Goal: Information Seeking & Learning: Learn about a topic

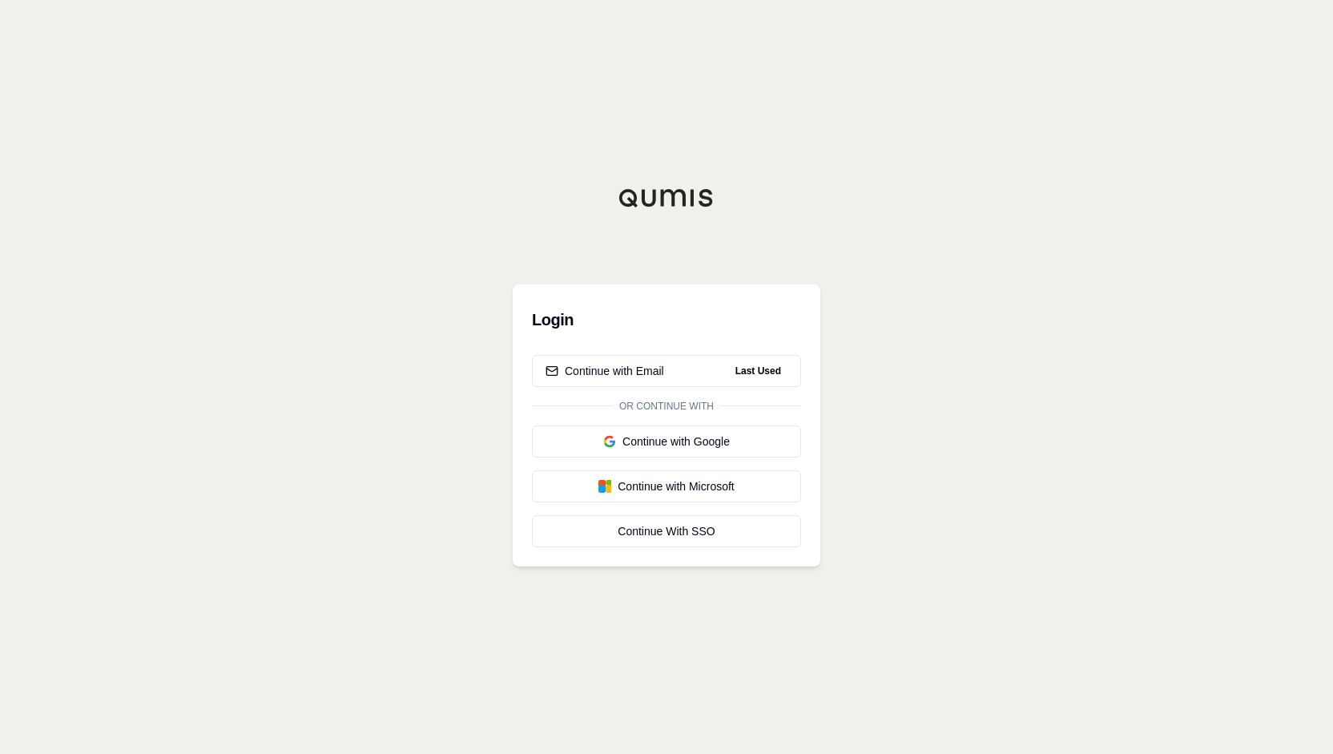
click at [1027, 425] on div "Login Continue with Email Last Used Or continue with Continue with Google Conti…" at bounding box center [666, 377] width 1333 height 754
click at [758, 374] on span "Last Used" at bounding box center [758, 370] width 58 height 19
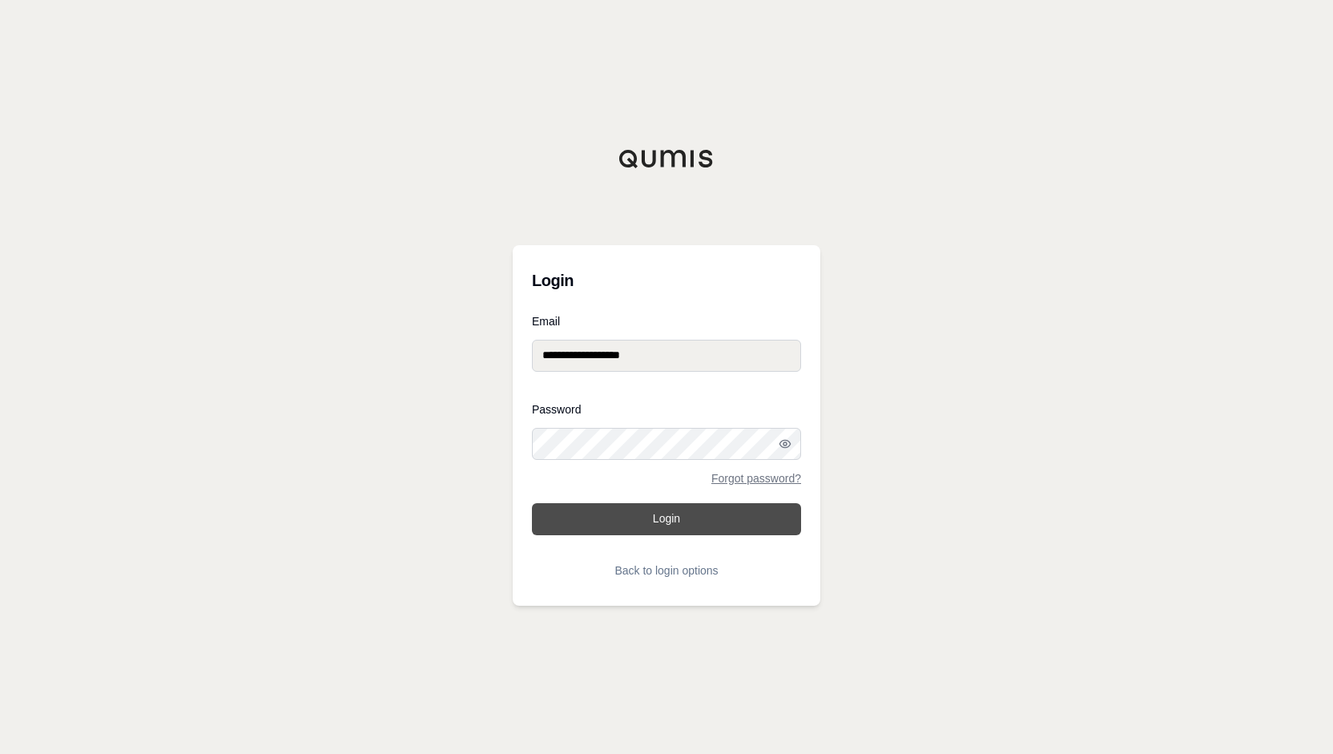
click at [758, 528] on button "Login" at bounding box center [666, 519] width 269 height 32
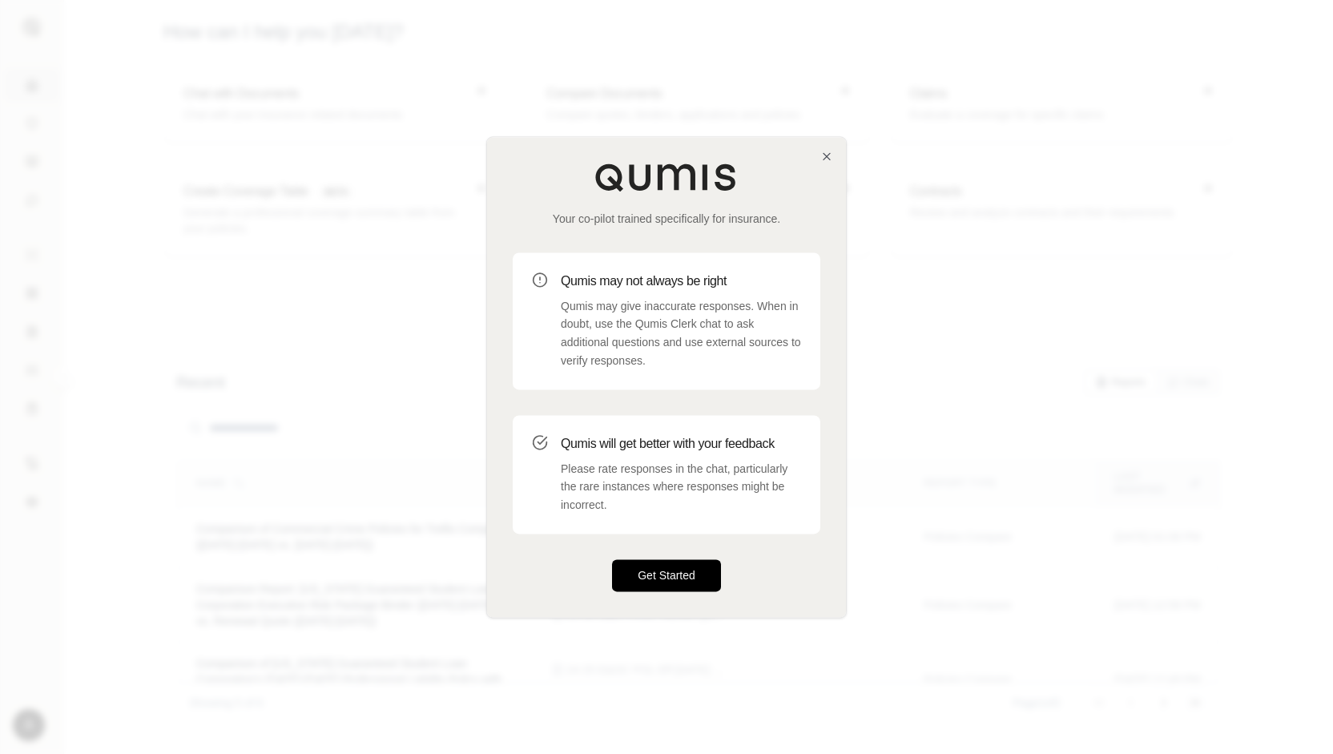
click at [685, 577] on button "Get Started" at bounding box center [666, 575] width 109 height 32
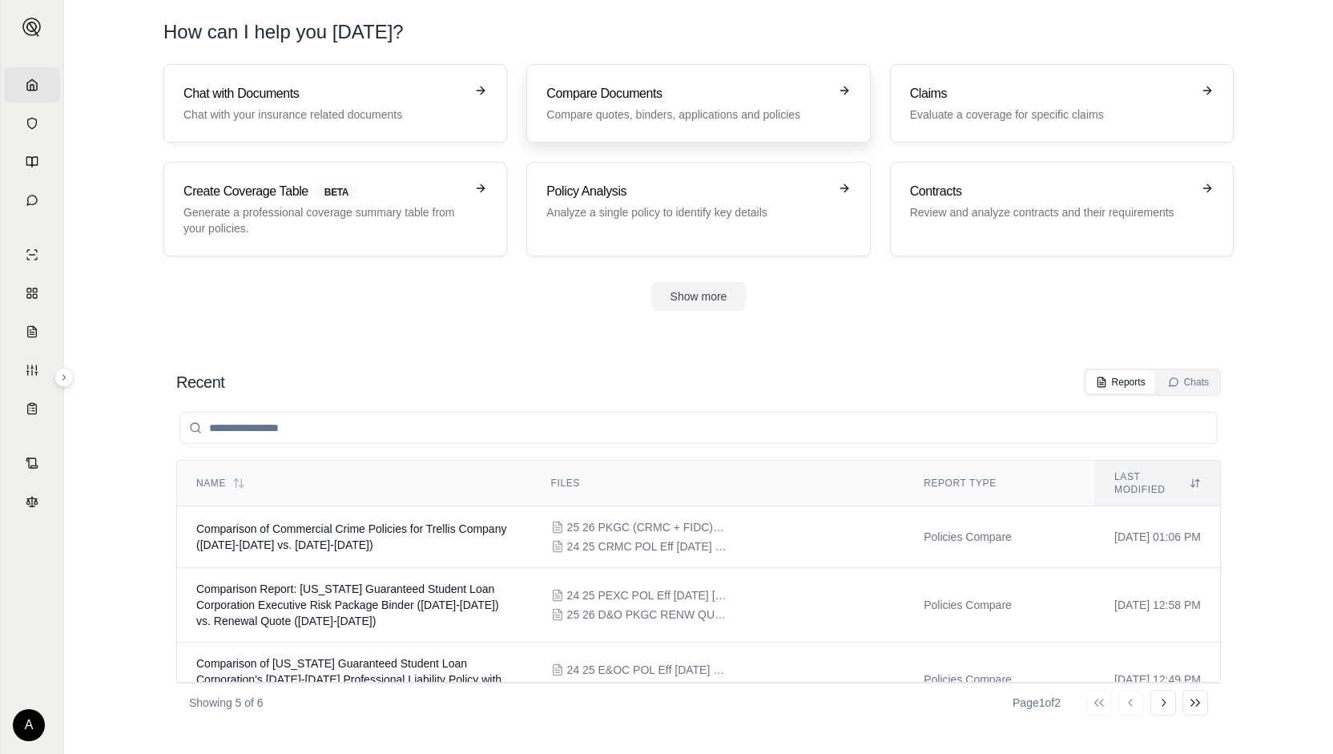
click at [623, 113] on p "Compare quotes, binders, applications and policies" at bounding box center [686, 115] width 281 height 16
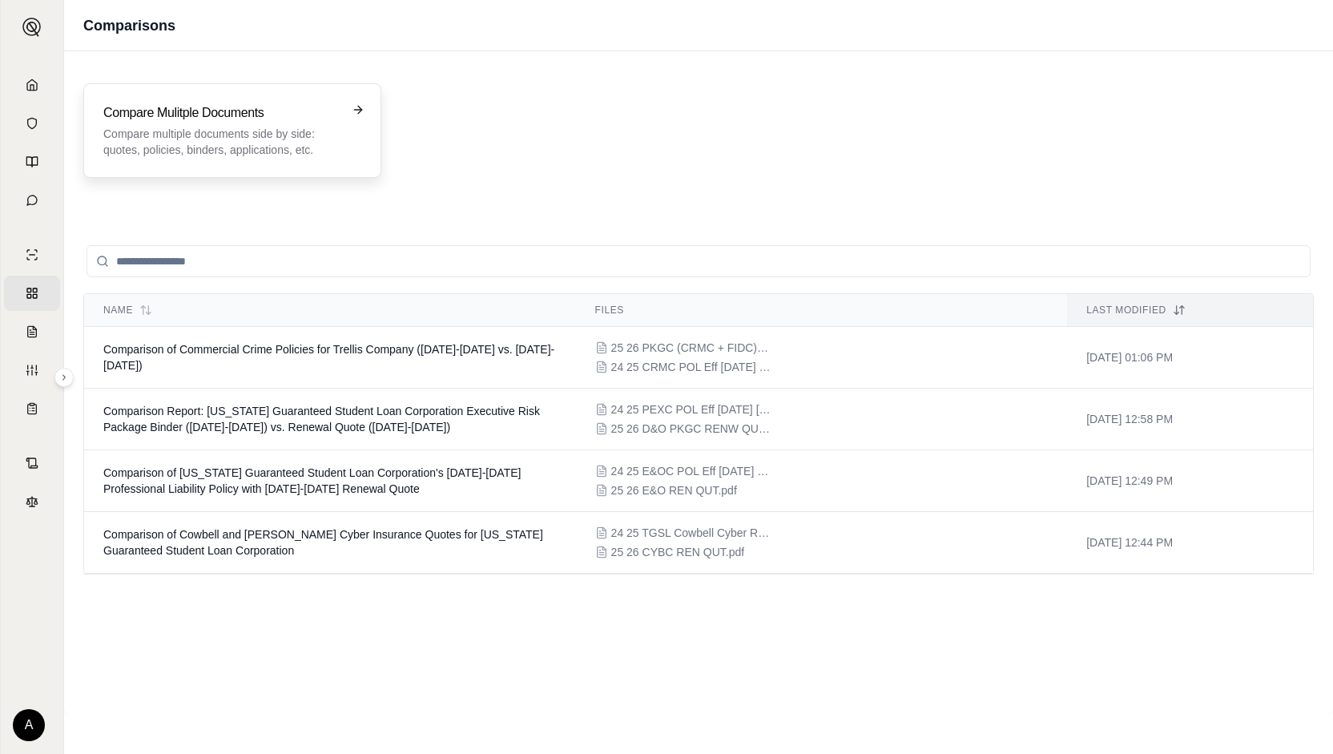
click at [218, 123] on div "Compare Mulitple Documents Compare multiple documents side by side: quotes, pol…" at bounding box center [220, 130] width 235 height 54
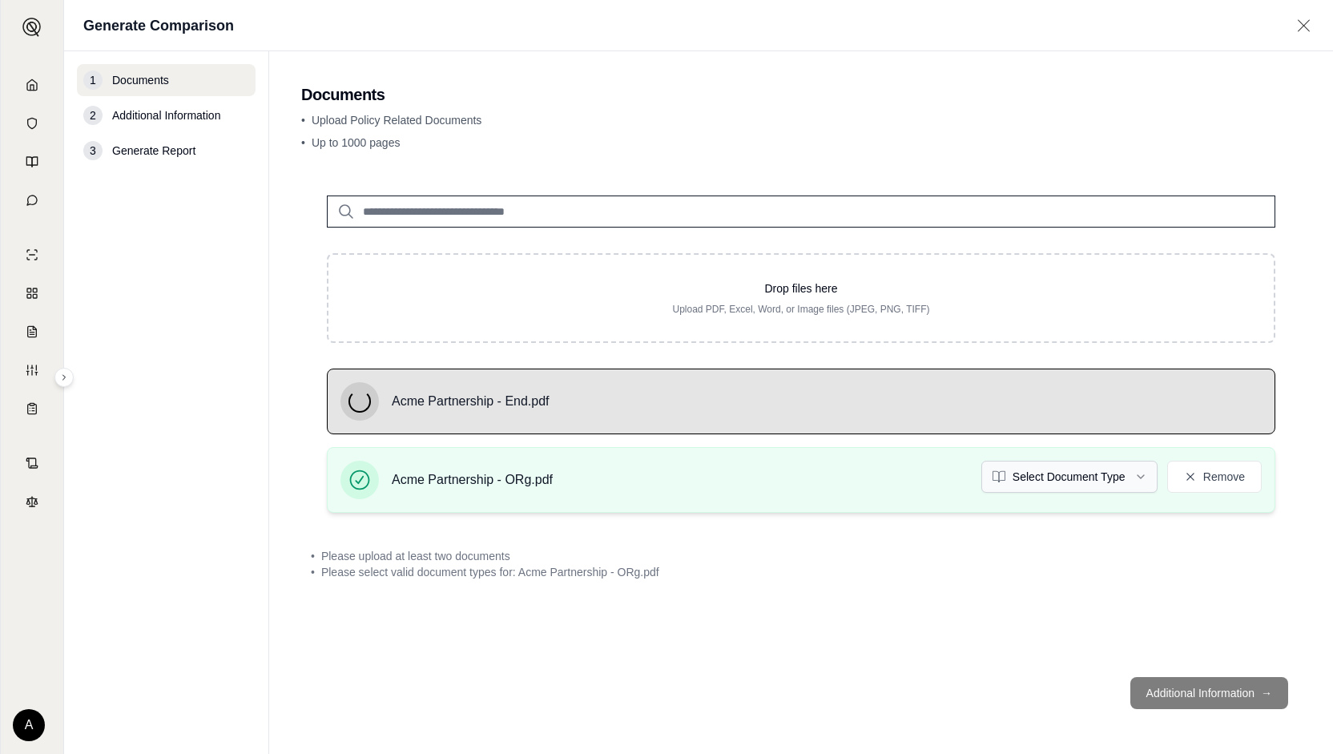
click at [1080, 472] on html "Home Vault Prompts Chats Single Policy Comparisons Claims Custom Report Coverag…" at bounding box center [666, 377] width 1333 height 754
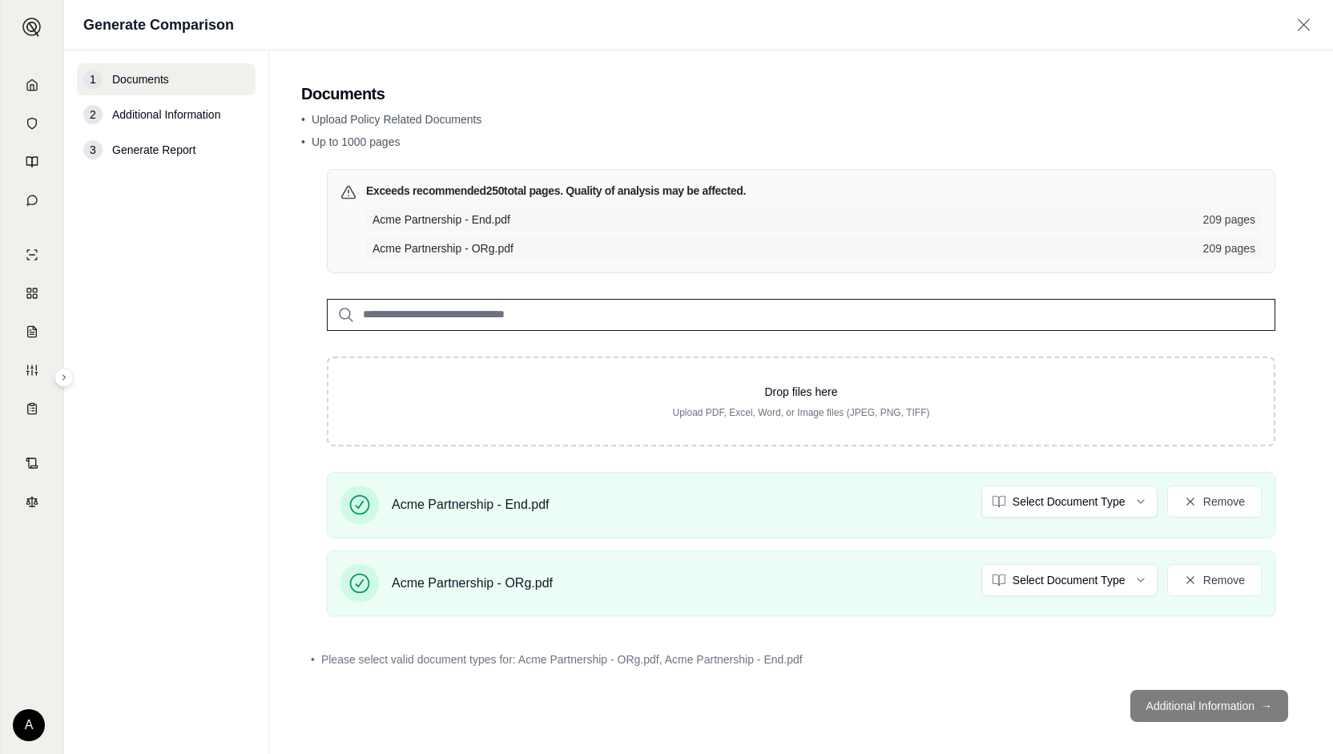
click at [1031, 496] on html "Home Vault Prompts Chats Single Policy Comparisons Claims Custom Report Coverag…" at bounding box center [666, 377] width 1333 height 754
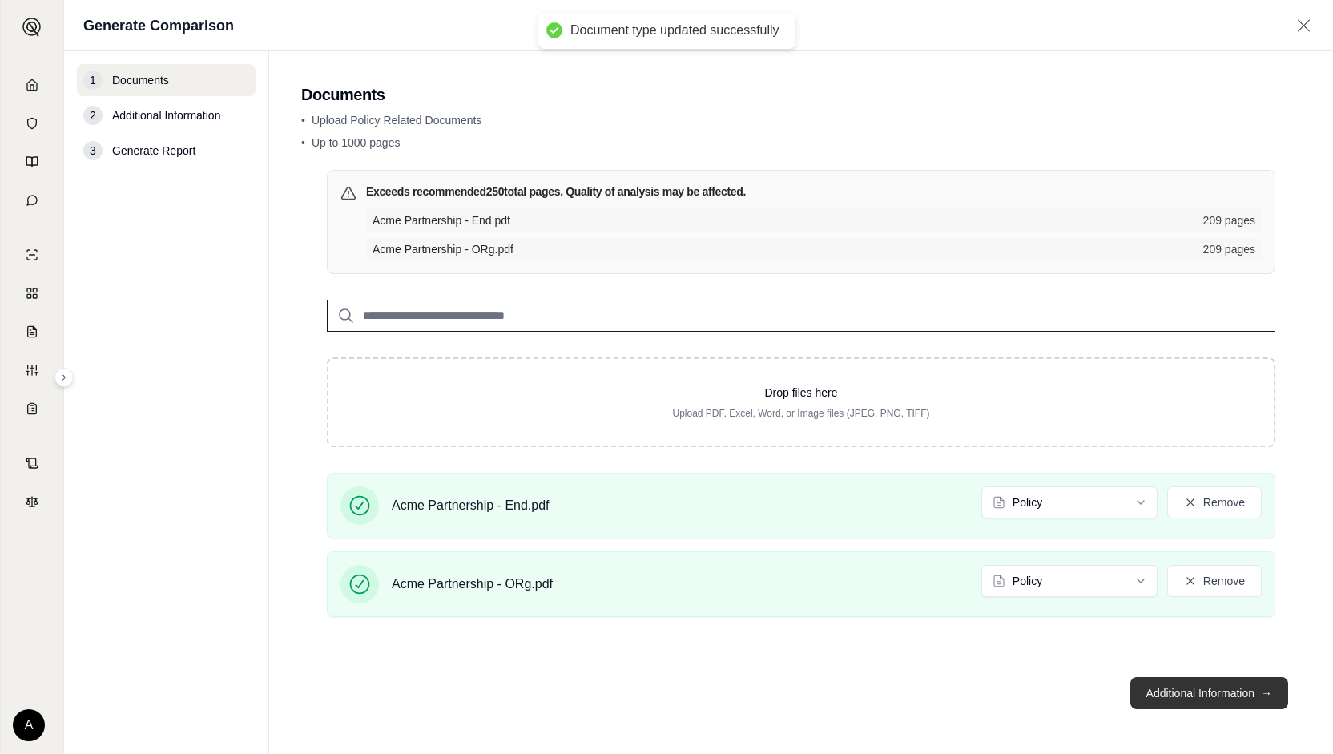
click at [1217, 698] on button "Additional Information →" at bounding box center [1209, 693] width 158 height 32
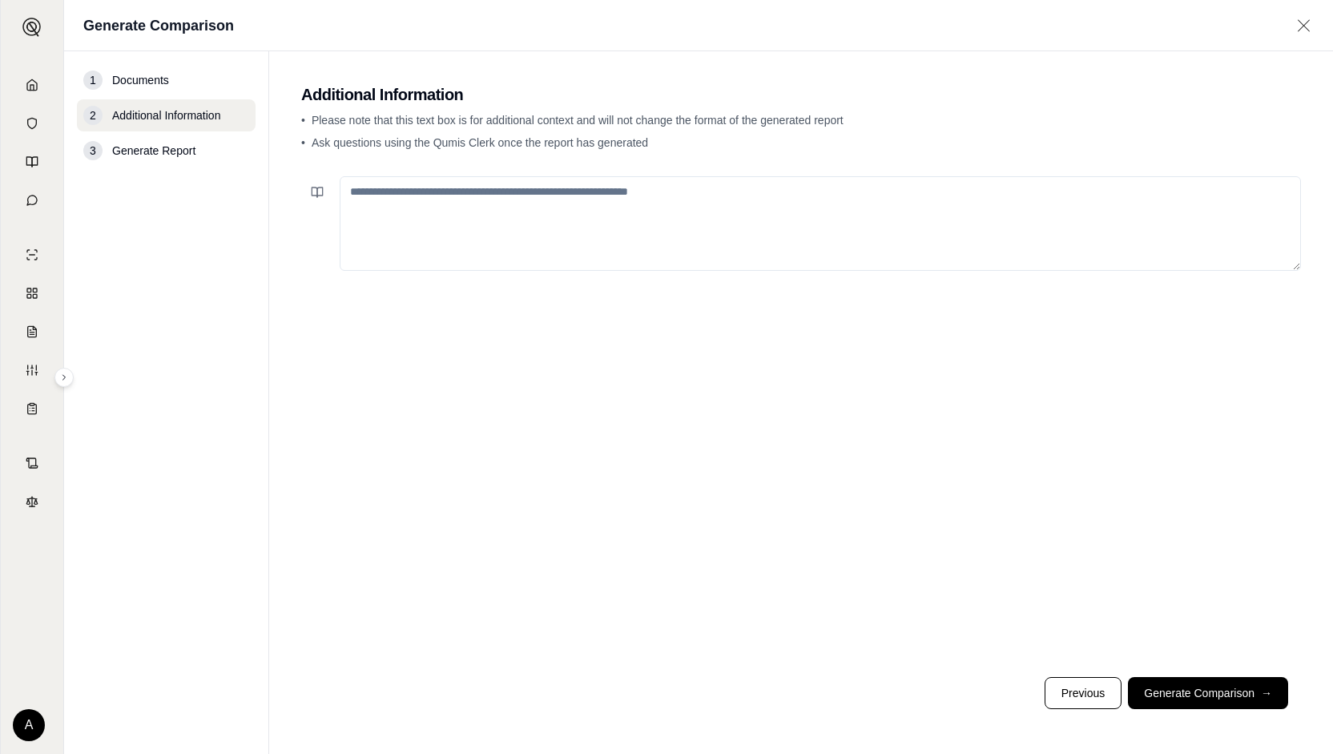
click at [754, 220] on textarea at bounding box center [820, 223] width 961 height 95
click at [543, 211] on textarea at bounding box center [820, 223] width 961 height 95
type textarea "**********"
click at [1301, 690] on main "**********" at bounding box center [801, 402] width 1064 height 702
click at [1262, 691] on span "→" at bounding box center [1266, 693] width 11 height 16
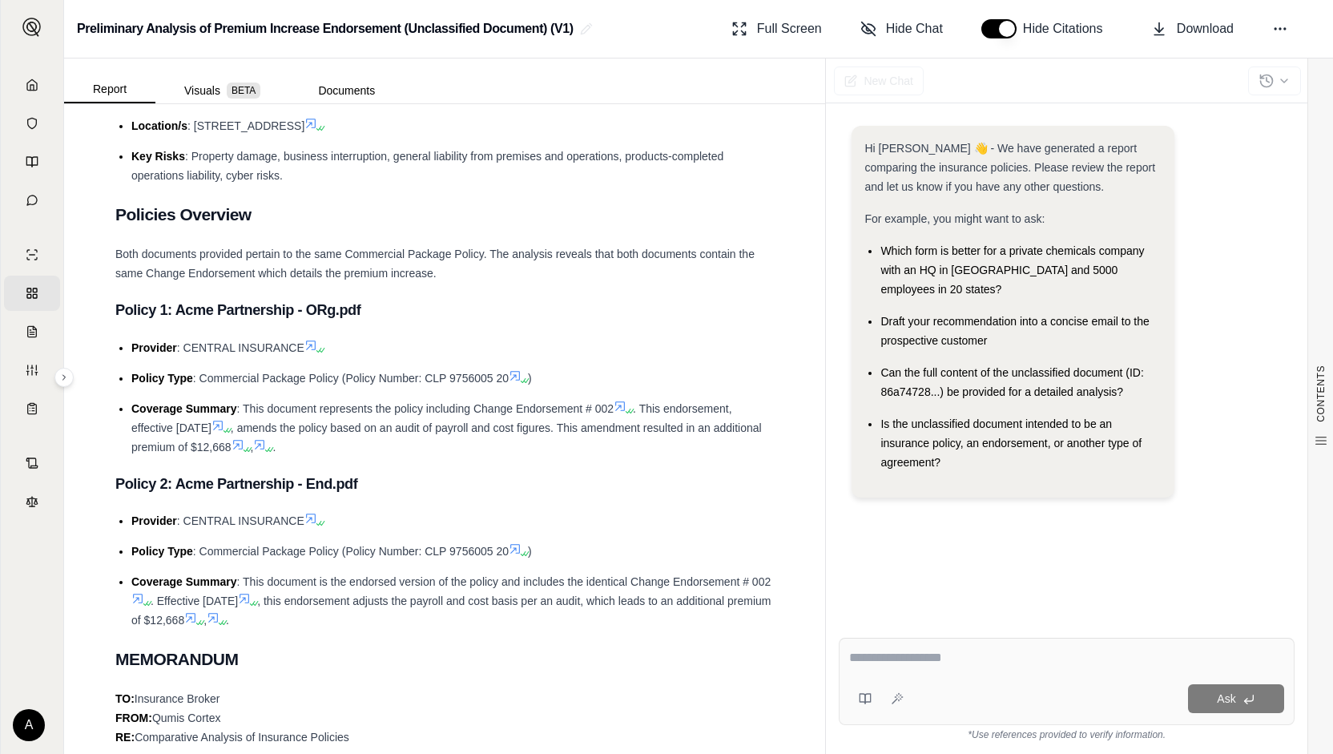
scroll to position [721, 0]
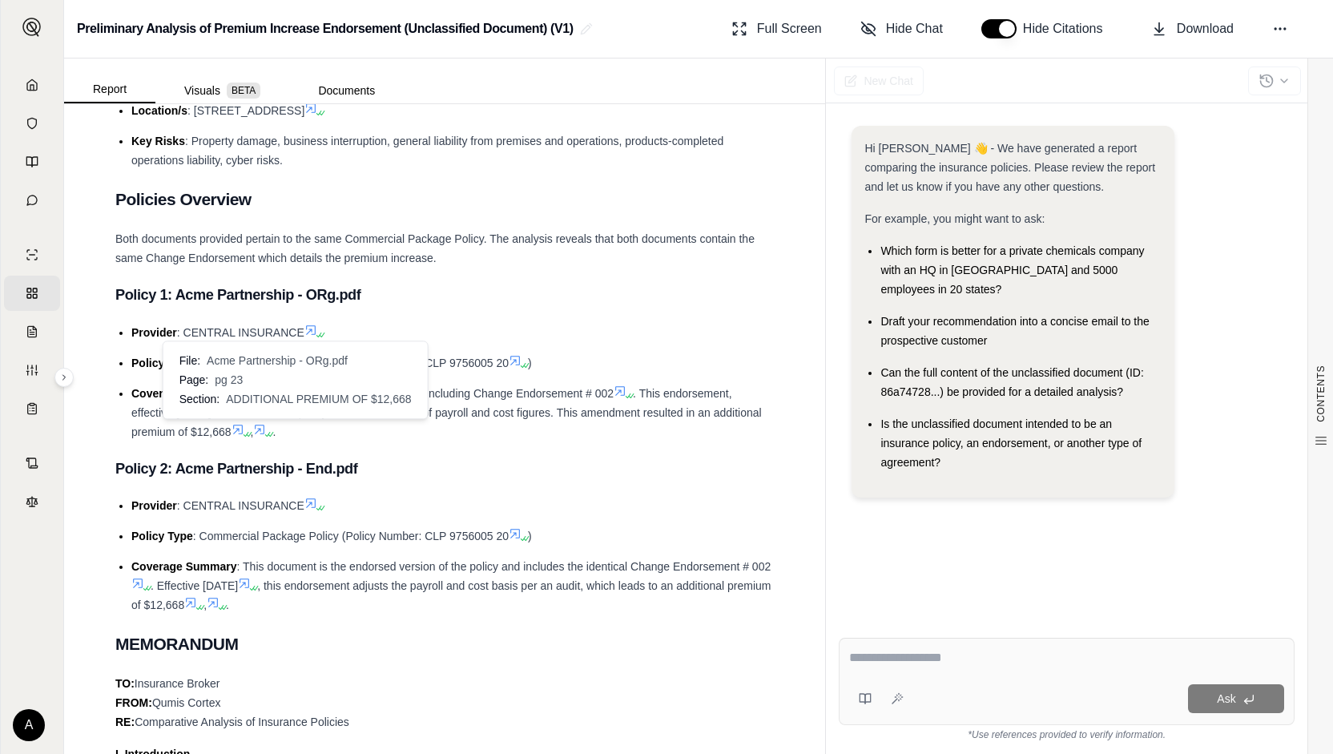
click at [244, 426] on icon at bounding box center [237, 429] width 13 height 13
click at [244, 428] on icon at bounding box center [237, 429] width 13 height 13
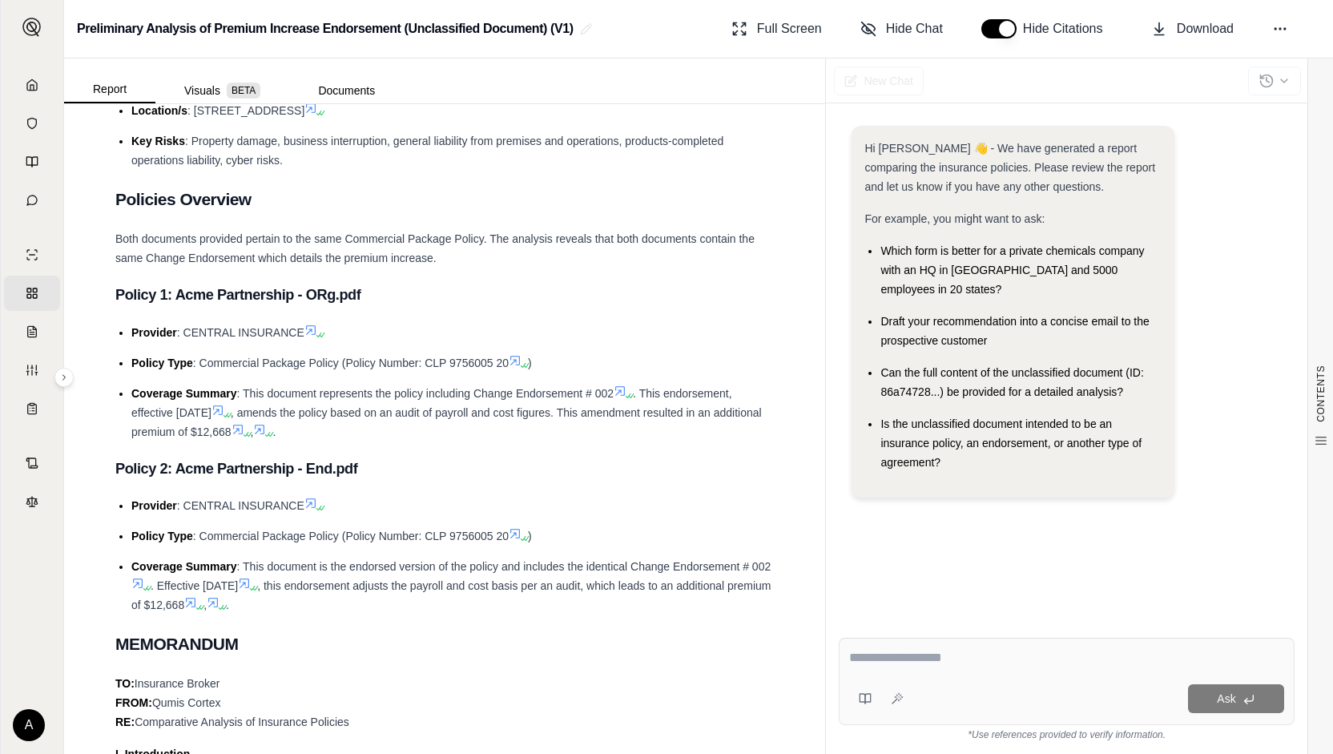
click at [266, 432] on icon at bounding box center [259, 429] width 13 height 13
click at [308, 390] on span "File: Acme Partnership - ORg.pdf Page: pg 23 Section: AMENDED PER THE AUDIT" at bounding box center [320, 379] width 203 height 67
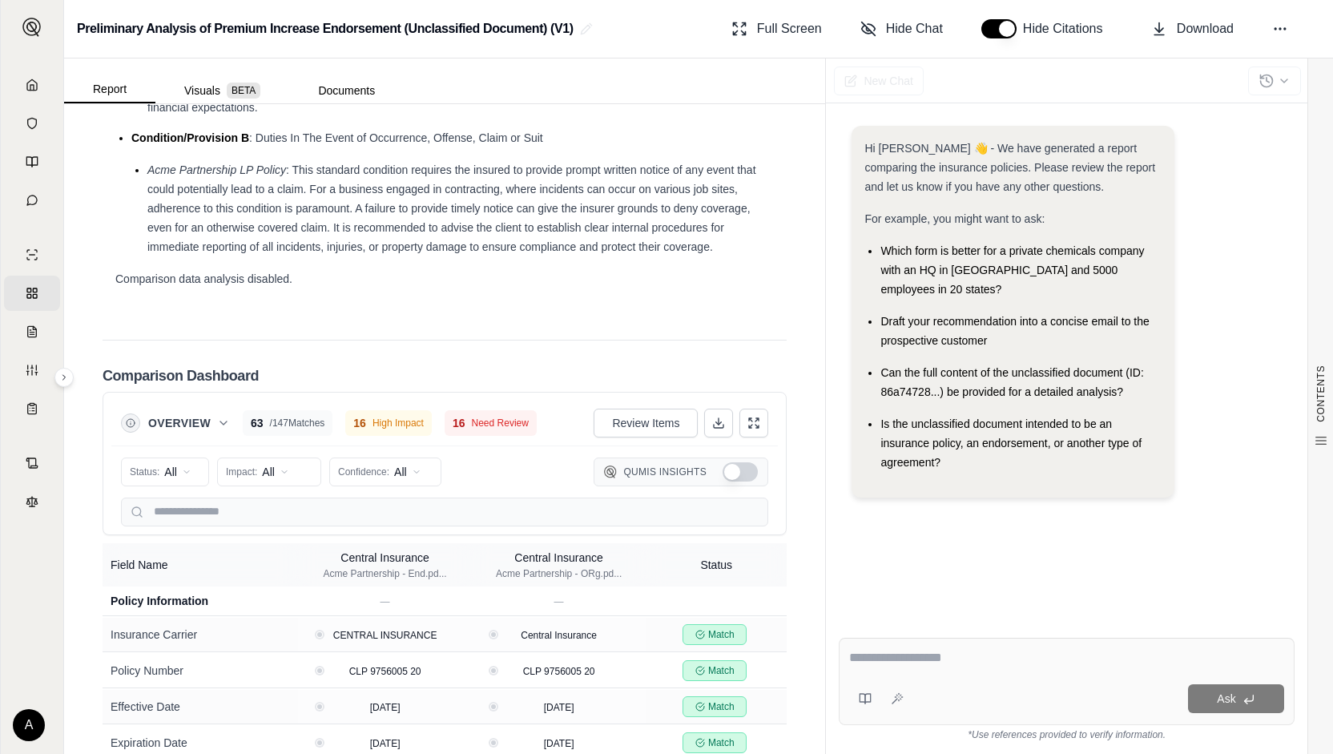
scroll to position [3204, 0]
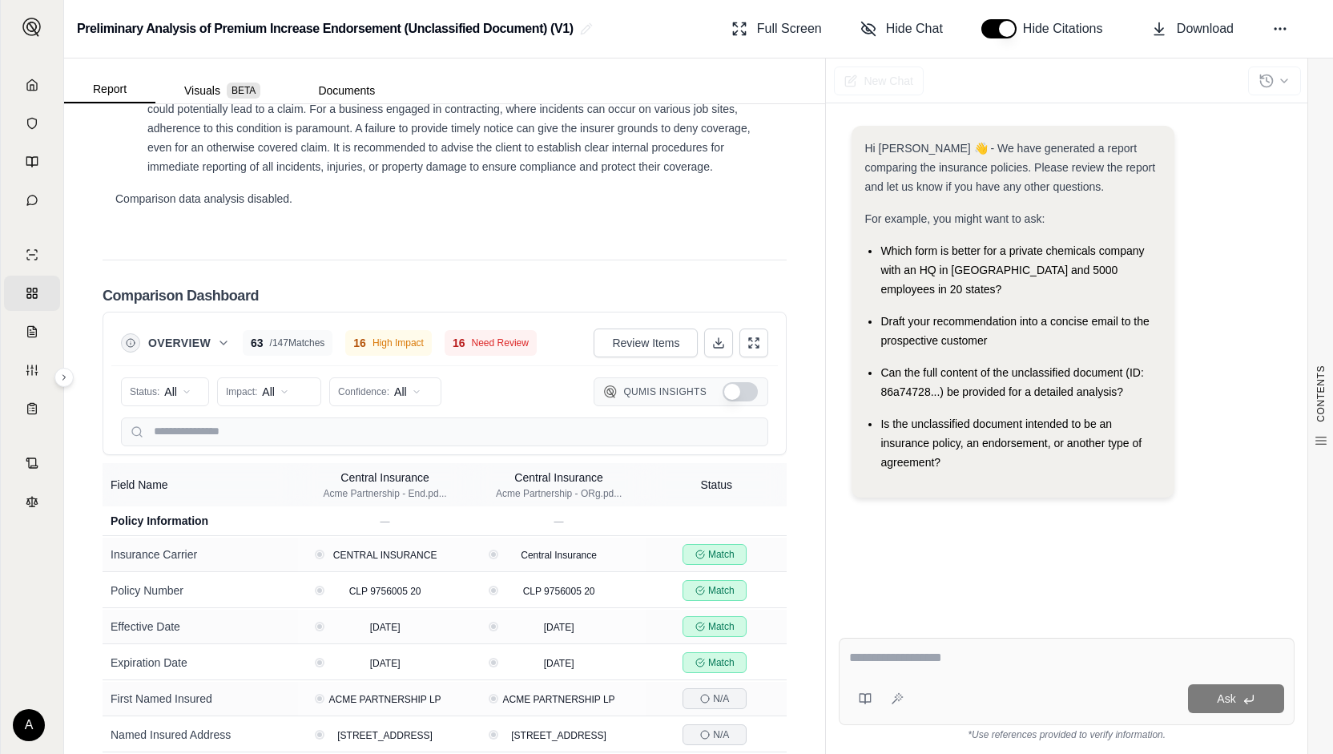
click at [487, 349] on span "Need Review" at bounding box center [500, 342] width 57 height 13
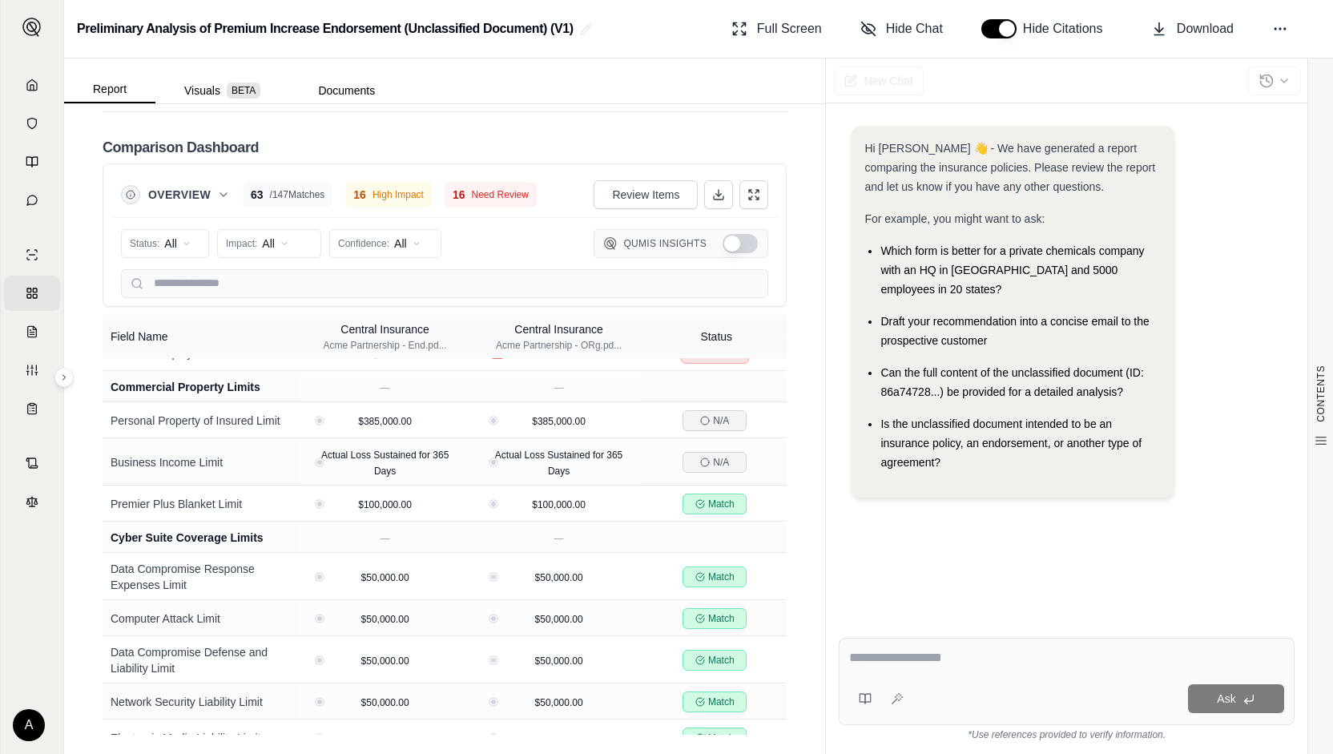
scroll to position [1522, 0]
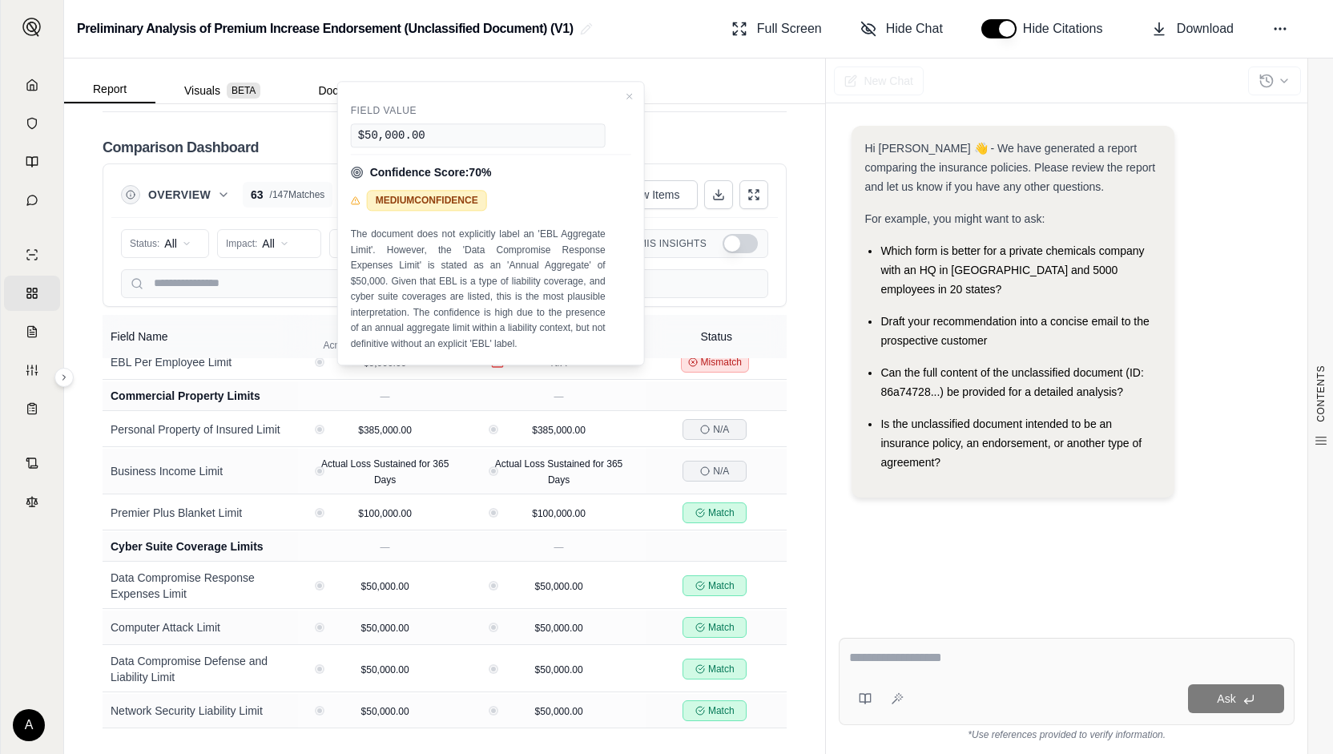
click at [741, 145] on div "Comparison Dashboard" at bounding box center [445, 147] width 684 height 32
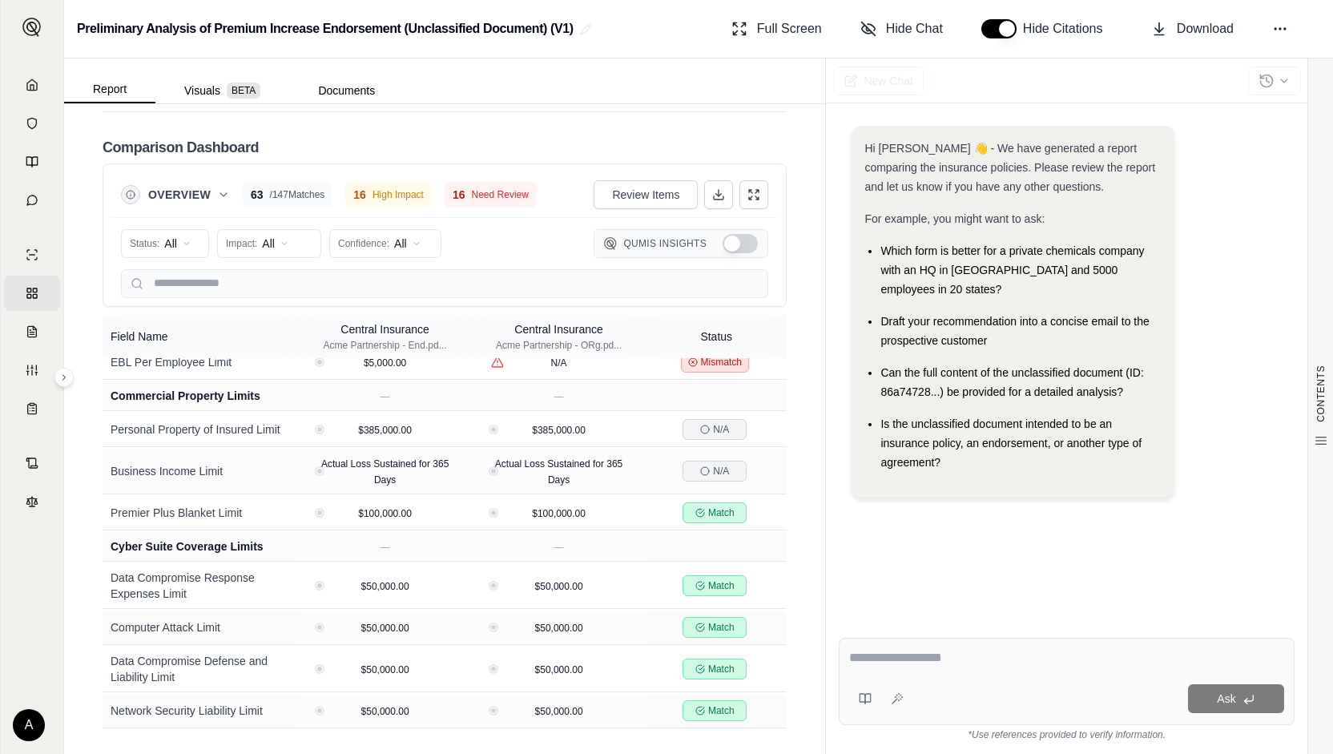
click at [518, 191] on span "Need Review" at bounding box center [500, 194] width 57 height 13
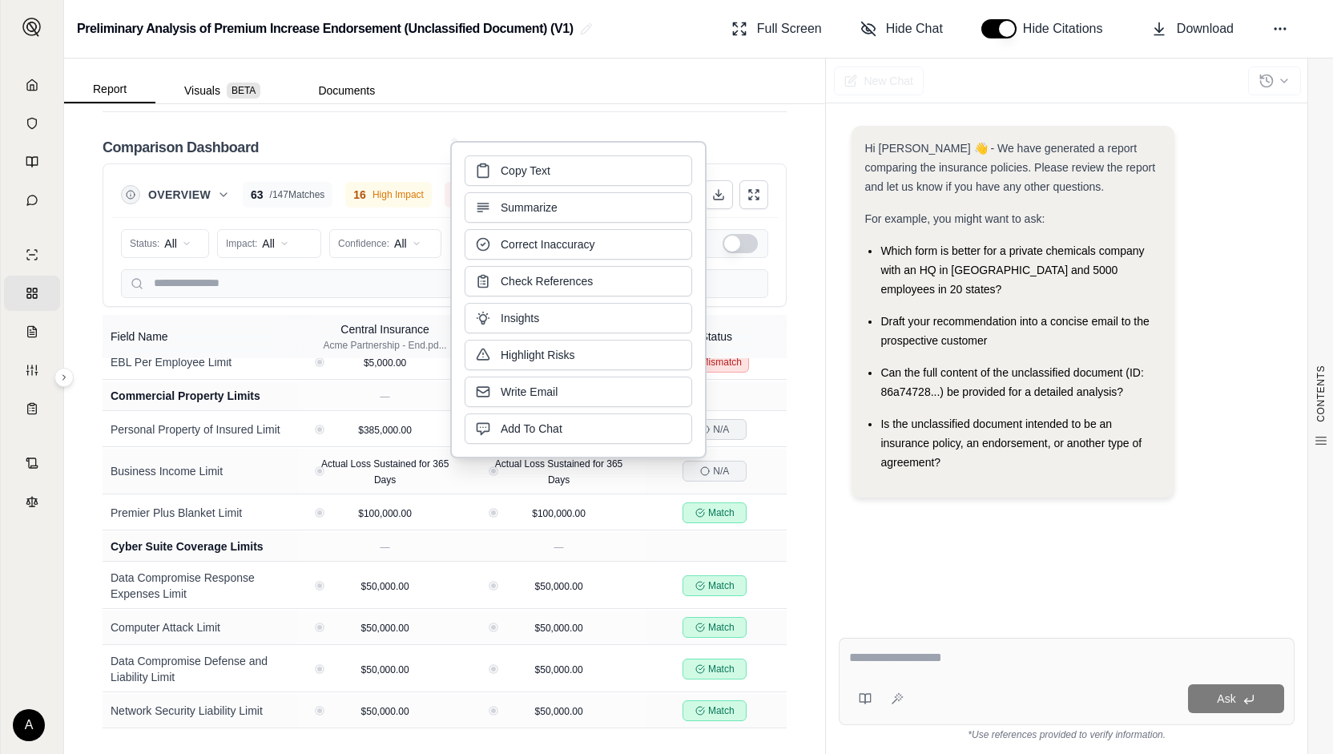
click at [518, 192] on button "Summarize" at bounding box center [578, 207] width 227 height 30
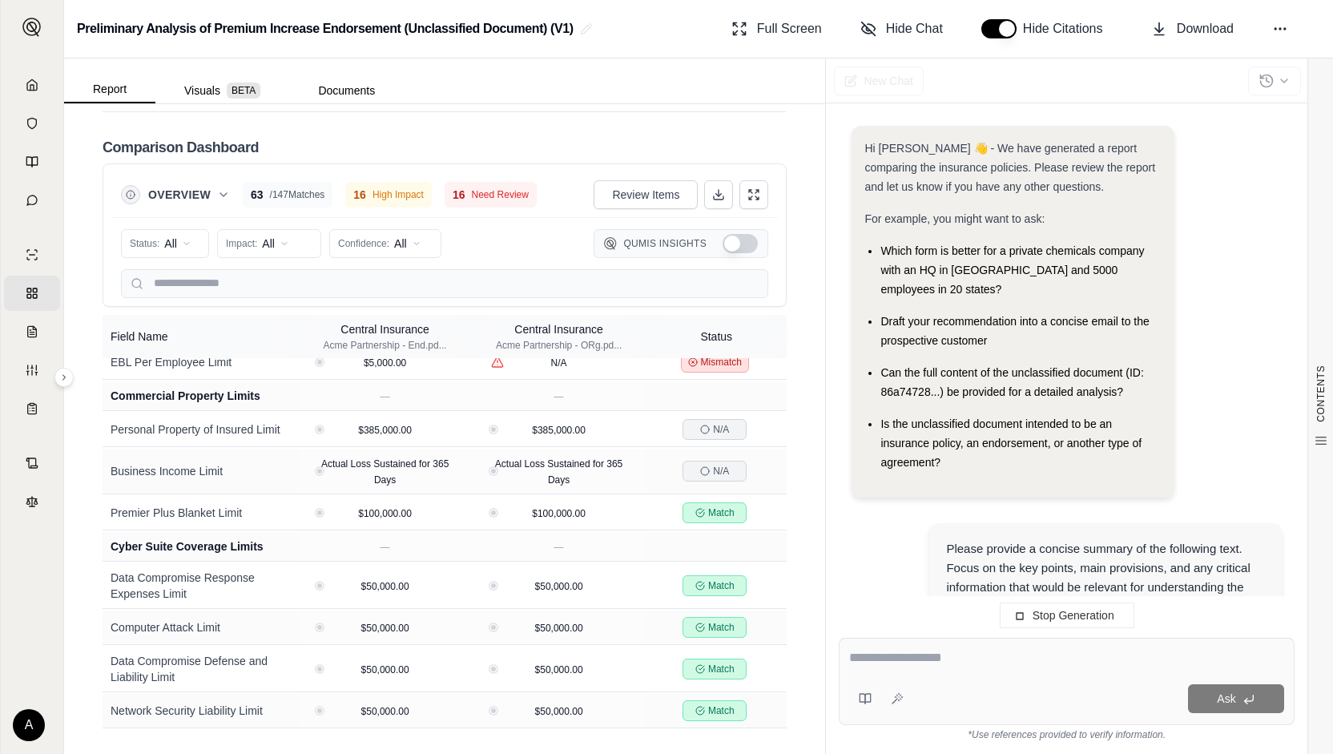
scroll to position [0, 0]
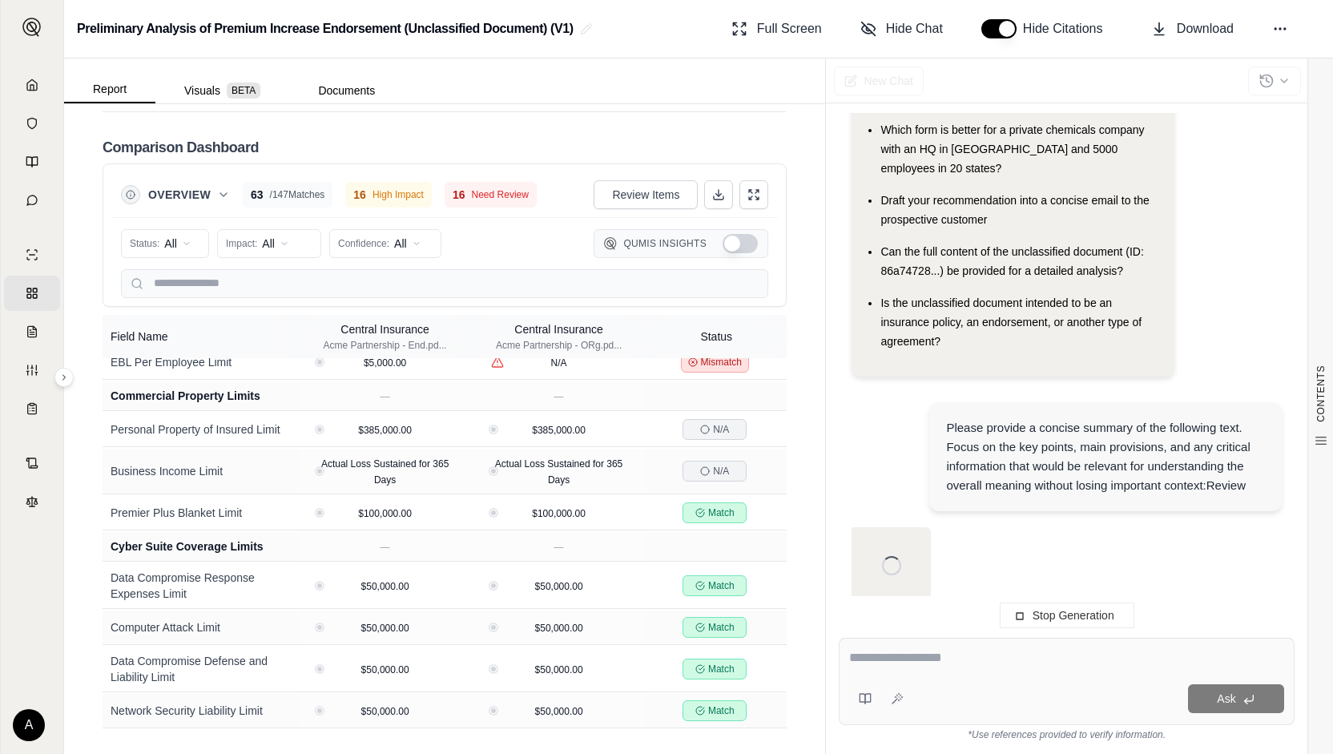
scroll to position [121, 0]
click at [485, 193] on span "Need Review" at bounding box center [500, 194] width 57 height 13
click at [642, 113] on div "Comparison Dashboard Overview 63 / 147 Matches 16 High Impact 16 Need Review Re…" at bounding box center [445, 422] width 684 height 623
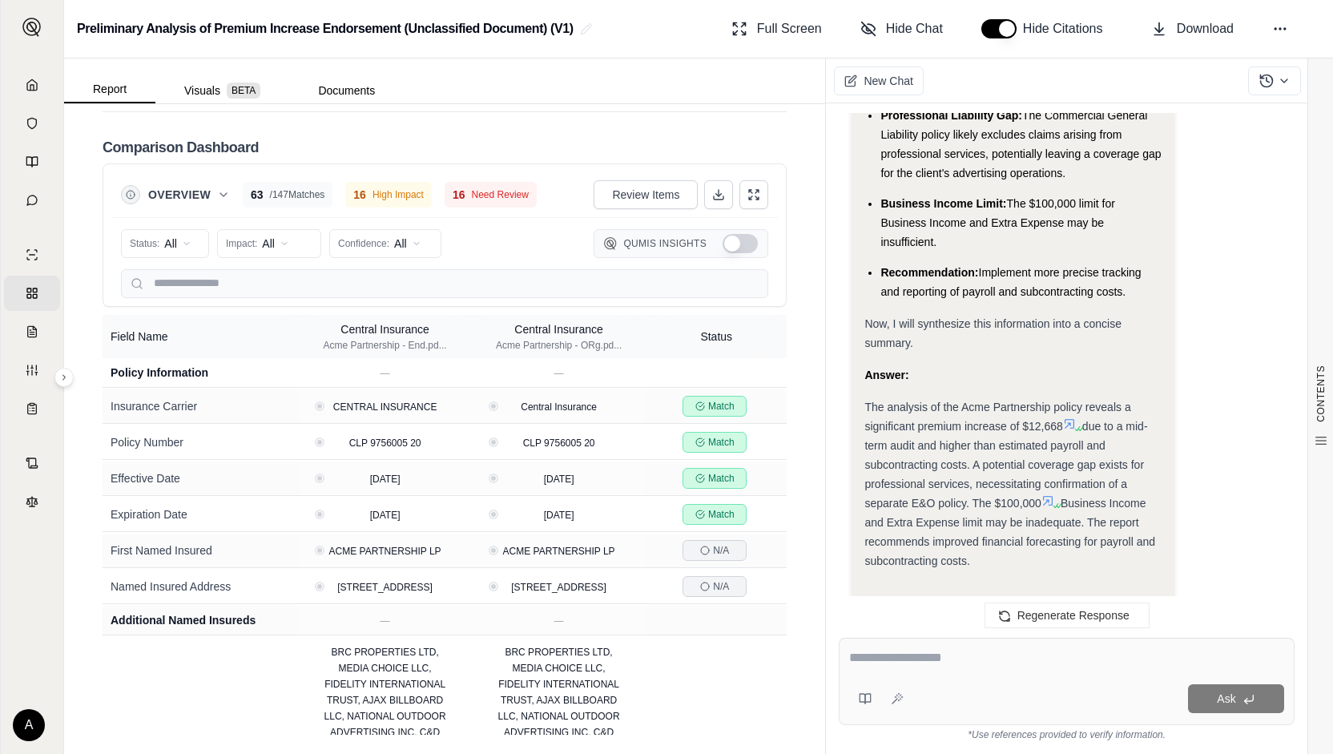
scroll to position [1246, 0]
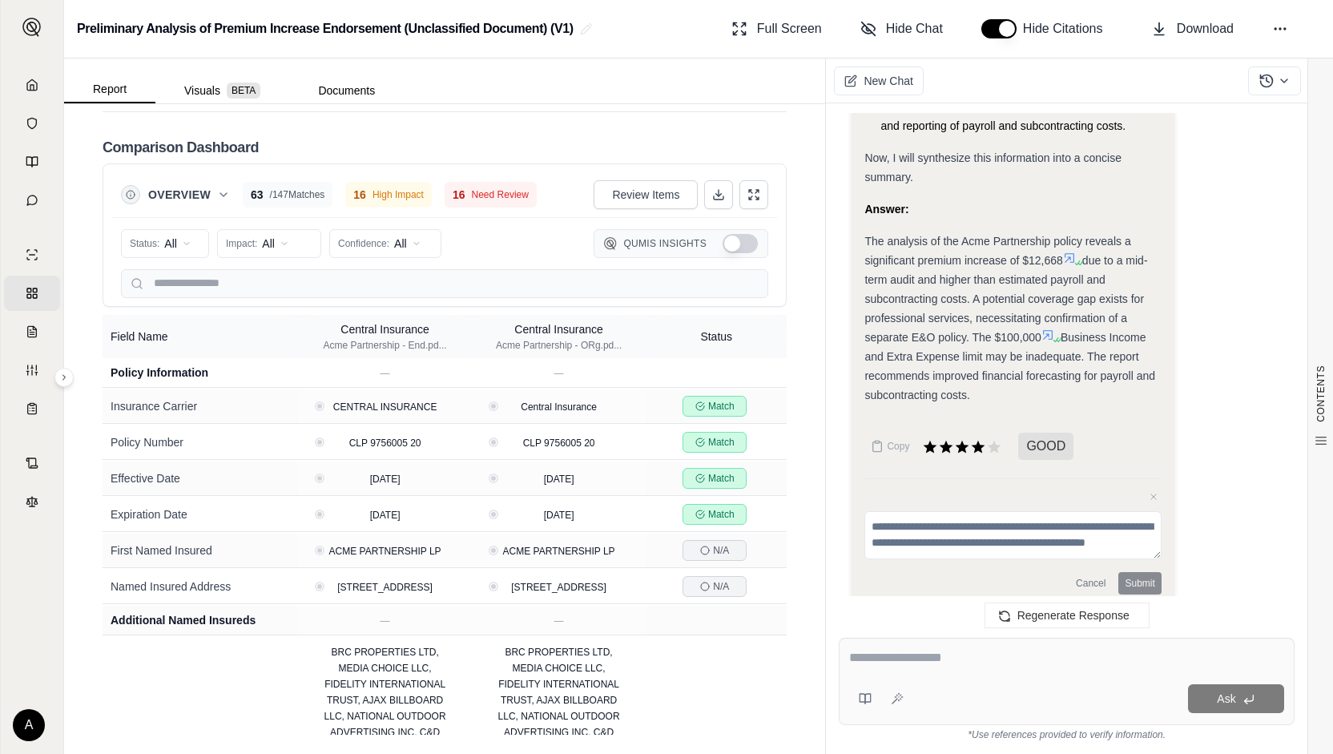
click at [929, 639] on div "Ask" at bounding box center [1067, 681] width 456 height 87
click at [919, 649] on textarea at bounding box center [1066, 657] width 435 height 19
type textarea "**********"
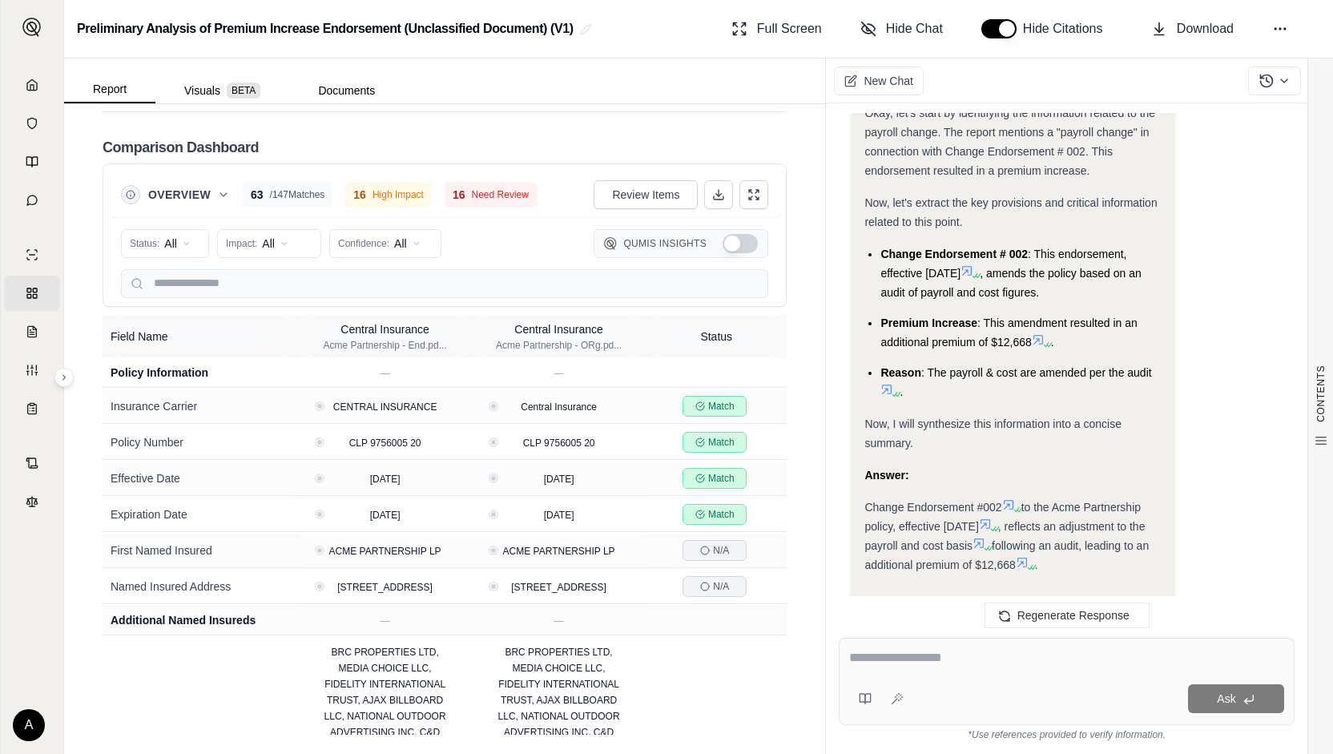
scroll to position [2077, 0]
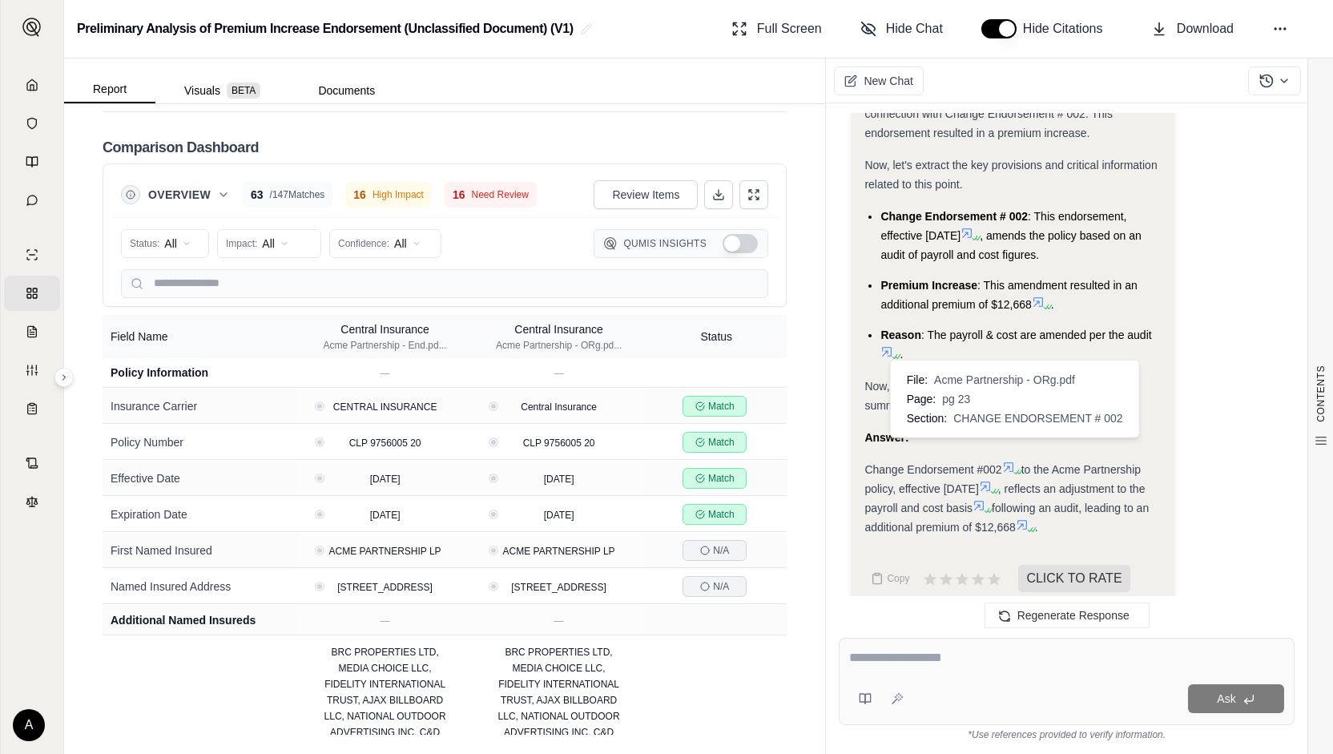
click at [1015, 467] on icon at bounding box center [1017, 472] width 10 height 10
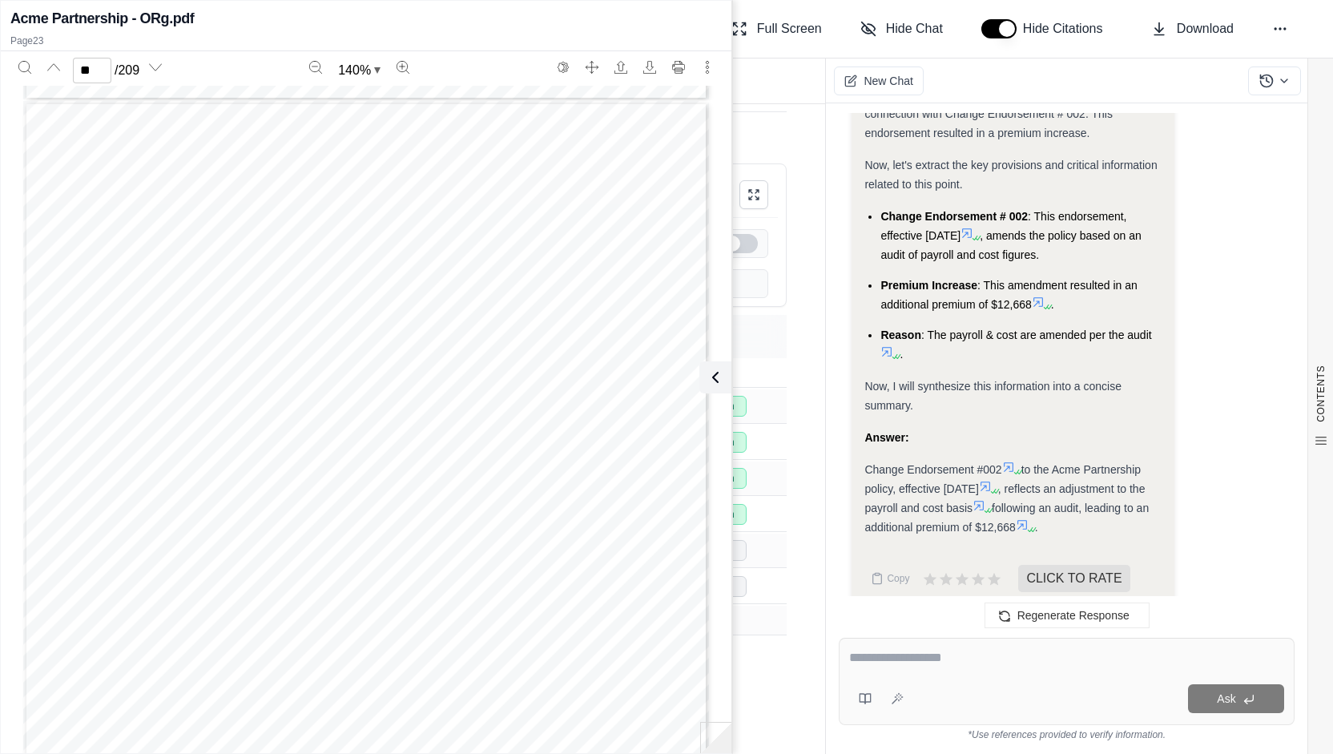
scroll to position [20399, 0]
type input "**"
drag, startPoint x: 240, startPoint y: 260, endPoint x: 352, endPoint y: 255, distance: 112.3
click at [352, 255] on div "[DOMAIN_NAME] [STREET_ADDRESS][PERSON_NAME][US_STATE][US_STATE] CENTRAL MUTUAL …" at bounding box center [366, 289] width 686 height 887
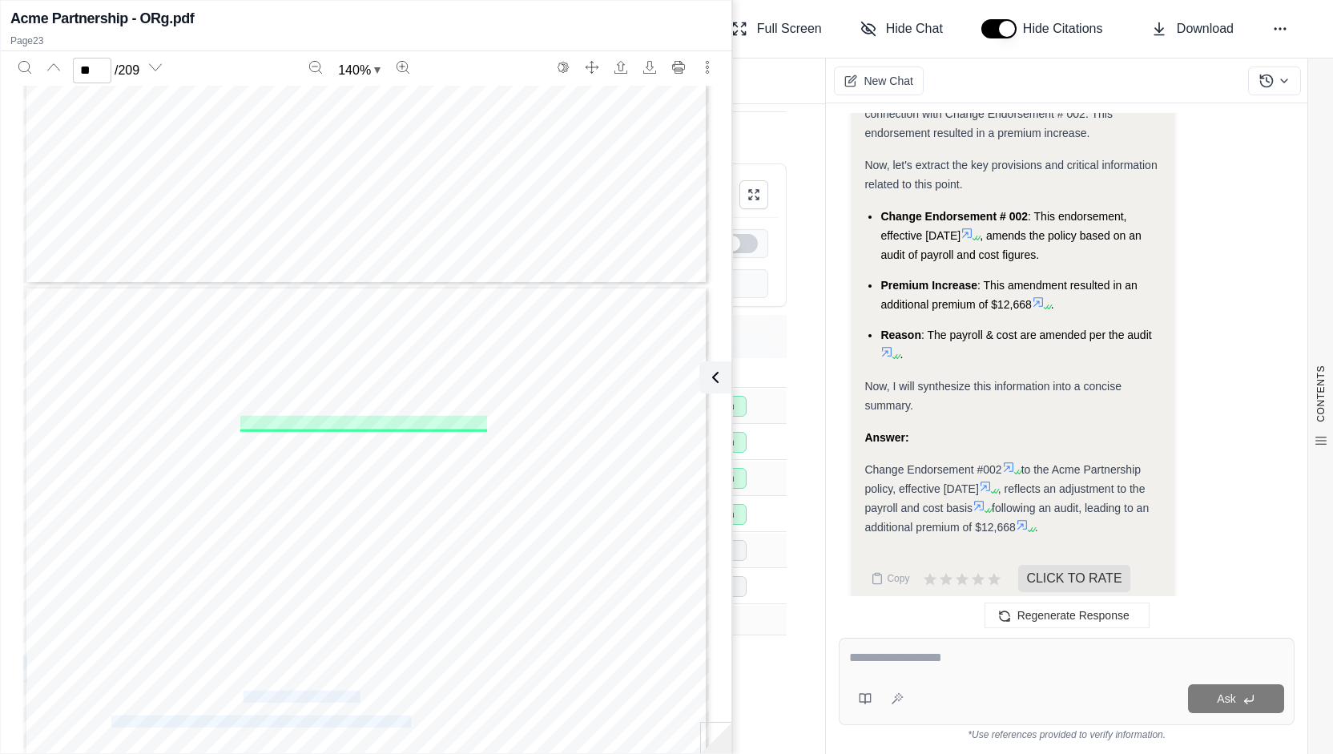
scroll to position [19278, 0]
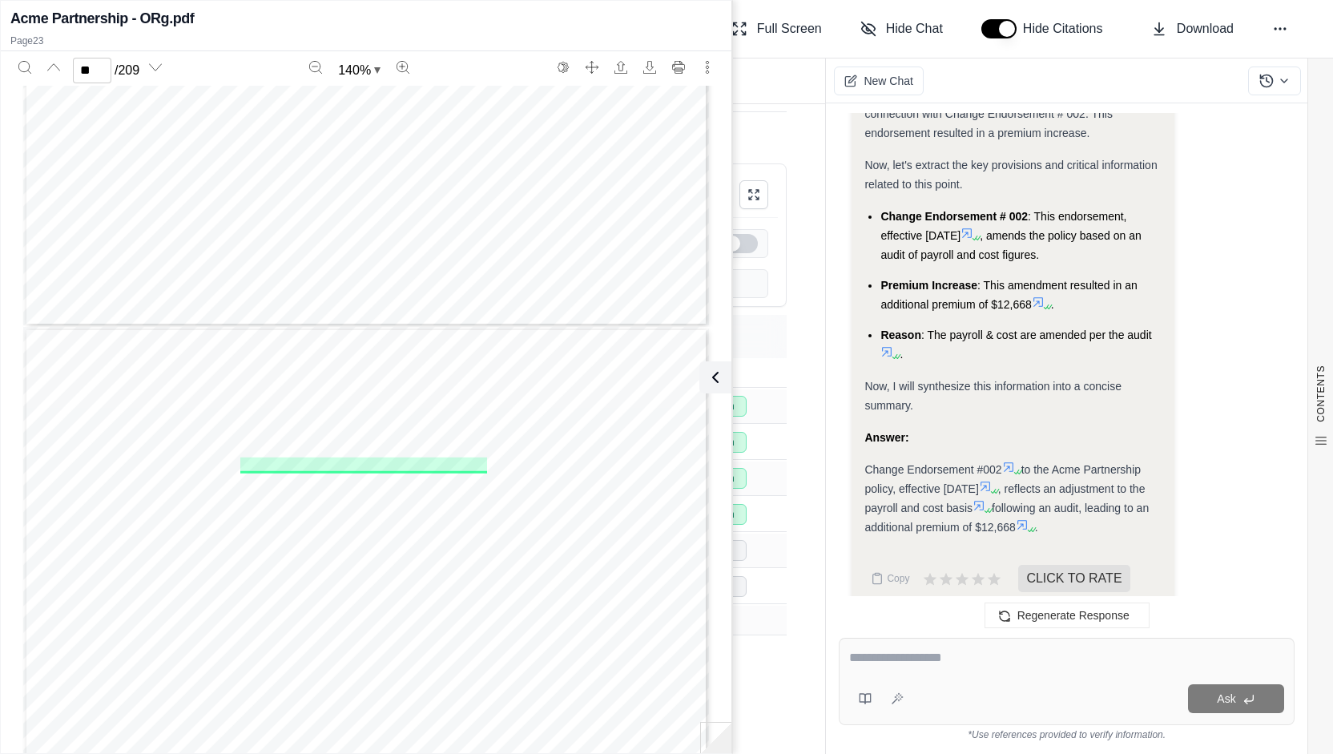
click at [761, 131] on div "Comparison Dashboard Overview 63 / 147 Matches 16 High Impact 16 Need Review Re…" at bounding box center [445, 422] width 684 height 623
click at [888, 518] on div "Okay, I will provide a concise summary of the payroll change, focusing on the k…" at bounding box center [1012, 149] width 296 height 799
click at [879, 674] on div "Ask" at bounding box center [1067, 681] width 456 height 87
click at [594, 34] on p "Page 23" at bounding box center [365, 40] width 711 height 13
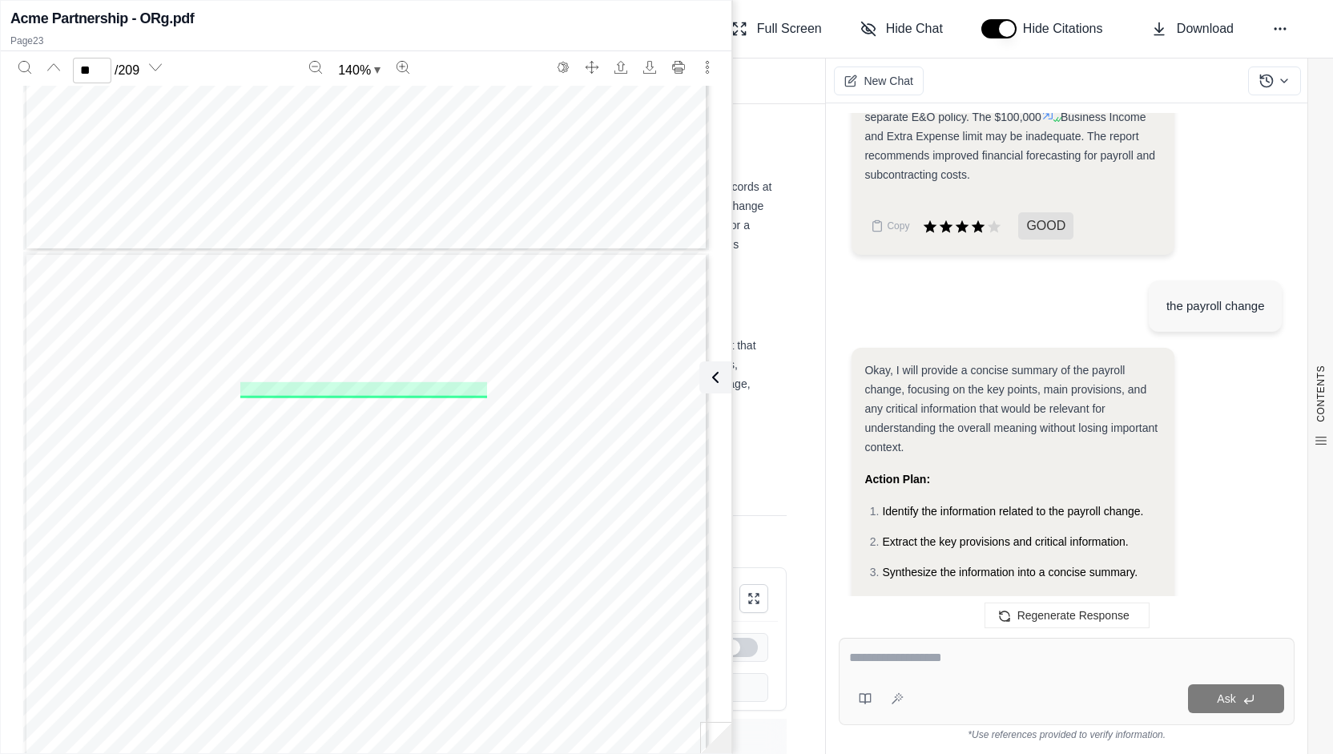
scroll to position [19438, 0]
click at [993, 654] on textarea at bounding box center [1066, 657] width 435 height 19
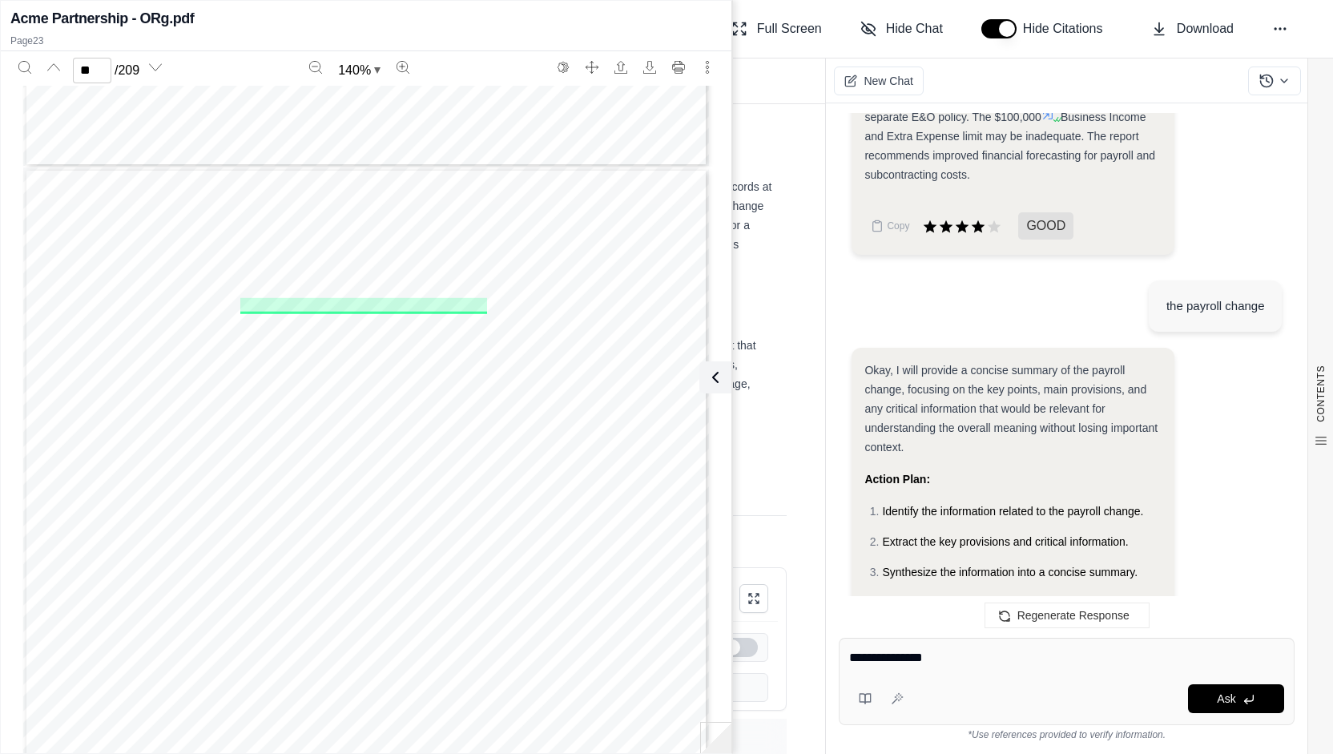
type textarea "**********"
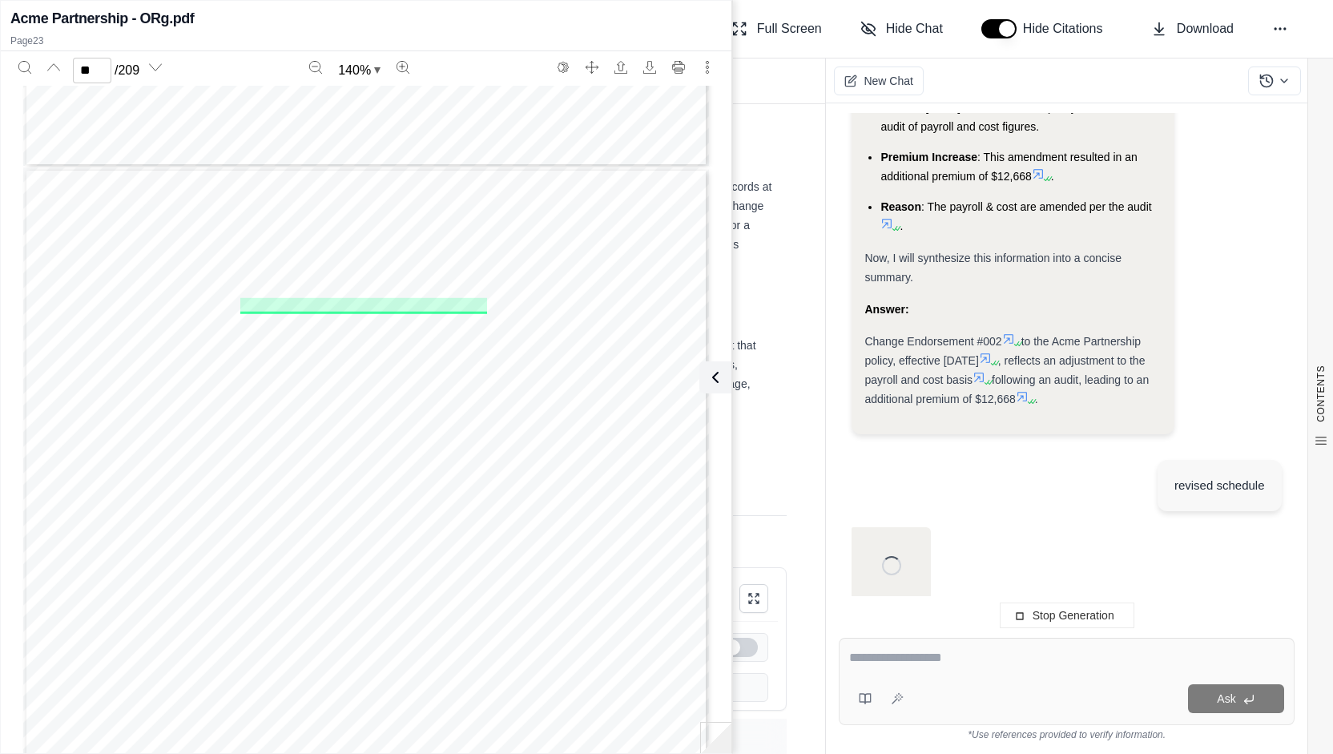
scroll to position [2160, 0]
click at [162, 21] on h2 "Acme Partnership - ORg.pdf" at bounding box center [101, 18] width 183 height 22
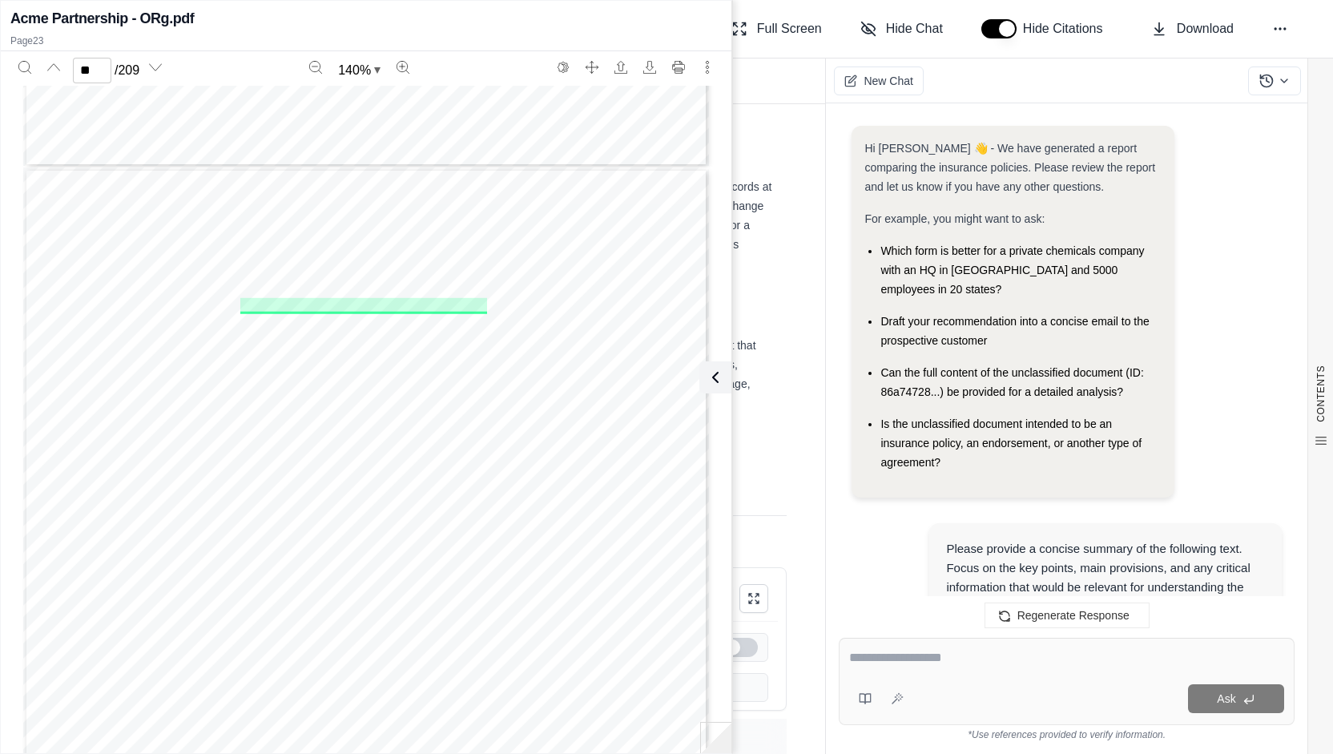
scroll to position [0, 0]
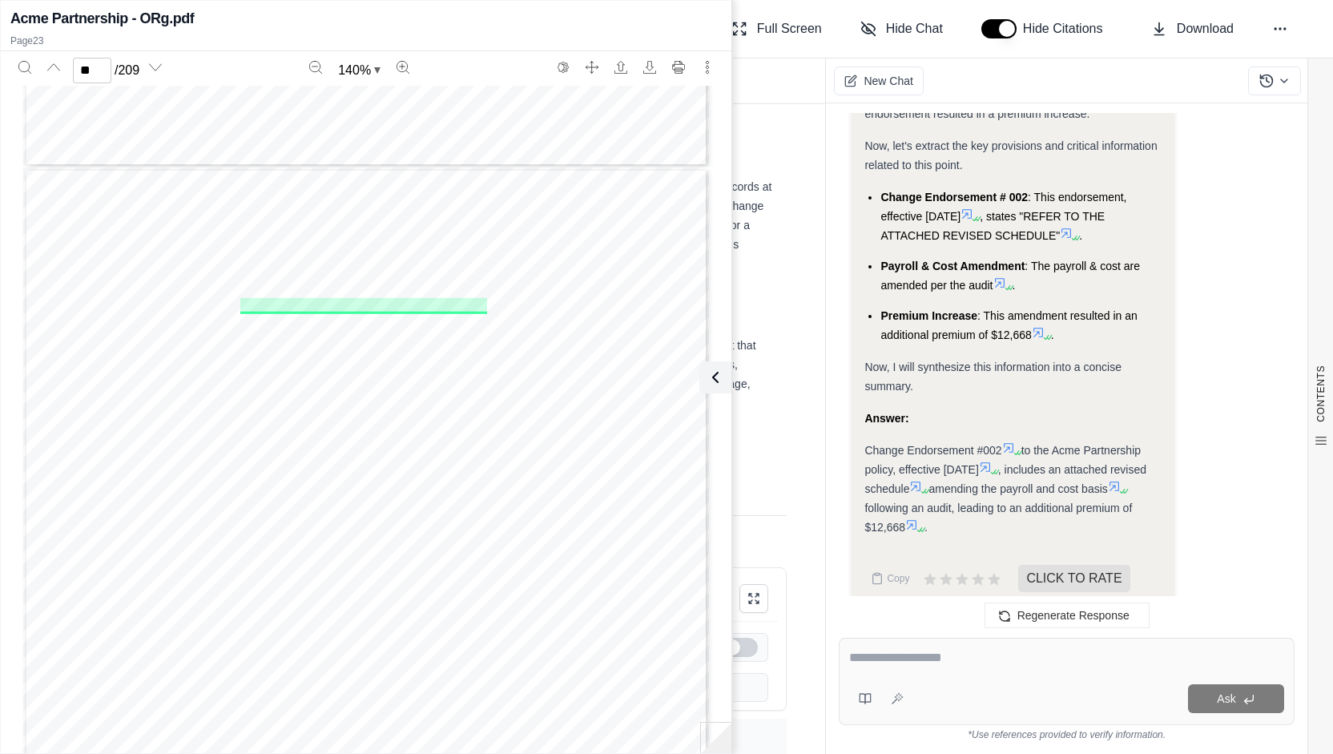
type input "**"
click at [757, 81] on div "V. Conditions" at bounding box center [444, 71] width 658 height 19
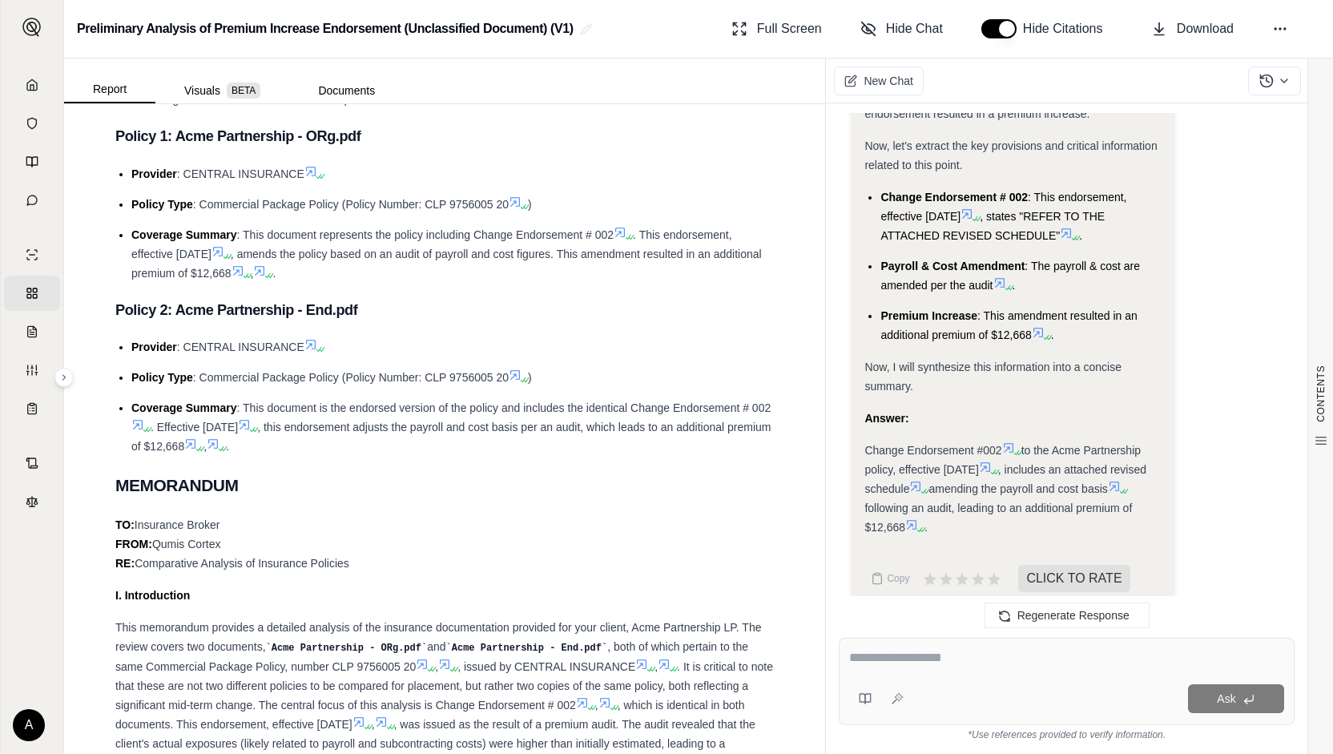
scroll to position [881, 0]
click at [951, 656] on textarea at bounding box center [1067, 657] width 436 height 19
type textarea "*"
